Goal: Task Accomplishment & Management: Complete application form

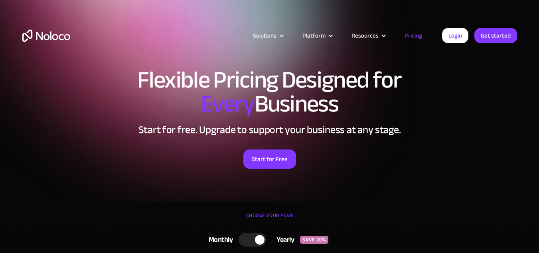
click at [220, 147] on div "Start for Free" at bounding box center [269, 156] width 495 height 25
click at [282, 162] on link "Start for Free" at bounding box center [269, 158] width 53 height 19
